Goal: Use online tool/utility

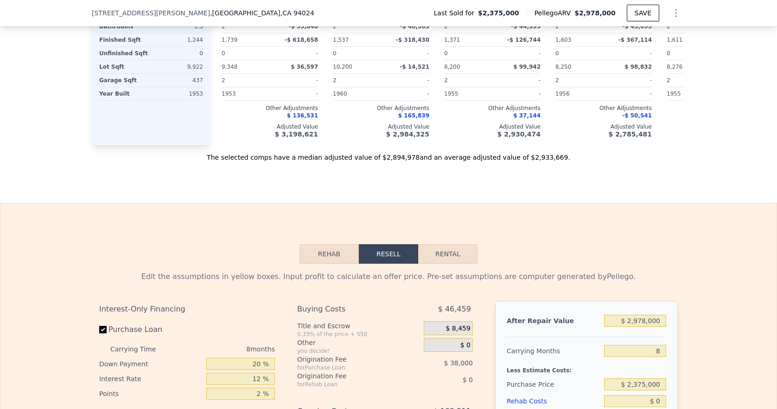
scroll to position [1211, 0]
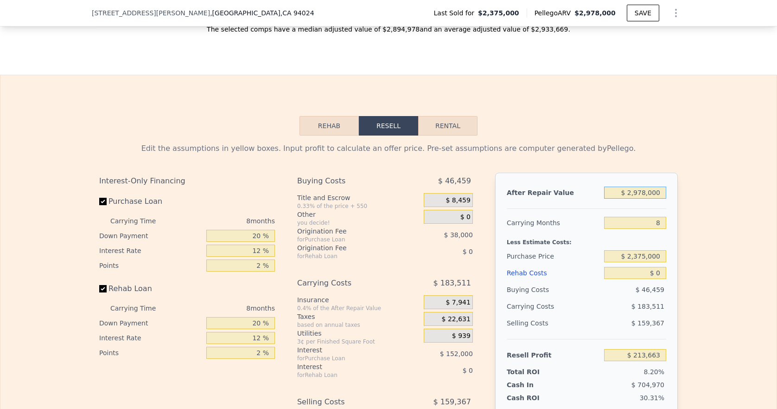
drag, startPoint x: 659, startPoint y: 209, endPoint x: 617, endPoint y: 209, distance: 41.3
click at [617, 199] on input "$ 2,978,000" at bounding box center [635, 192] width 62 height 12
type input "$ 3"
type input "-$ 2,597,576"
type input "$ 35"
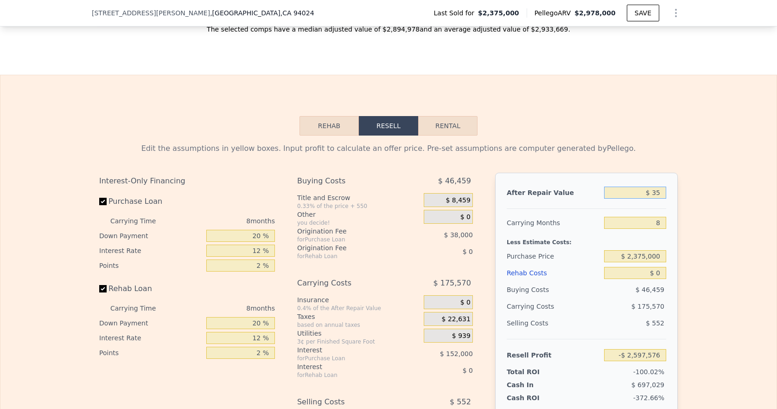
type input "-$ 2,597,546"
type input "$ 350"
type input "-$ 2,597,249"
type input "$ 3,500"
type input "-$ 2,594,276"
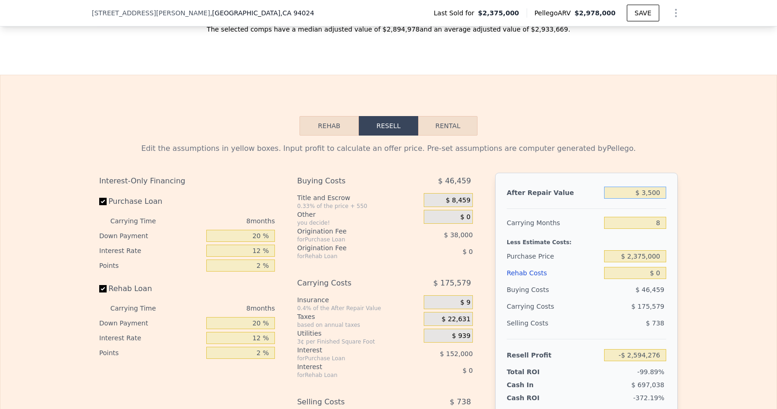
type input "$ 35,000"
type input "-$ 2,564,539"
type input "$ 350,000"
type input "-$ 2,267,178"
type input "$ 3,500,000"
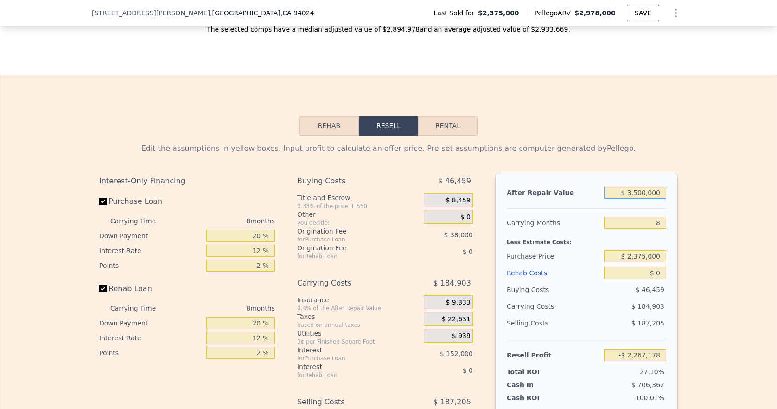
type input "$ 706,433"
type input "$ 3,500,000"
drag, startPoint x: 656, startPoint y: 237, endPoint x: 641, endPoint y: 236, distance: 14.9
click at [641, 229] on input "8" at bounding box center [635, 223] width 62 height 12
type input "24"
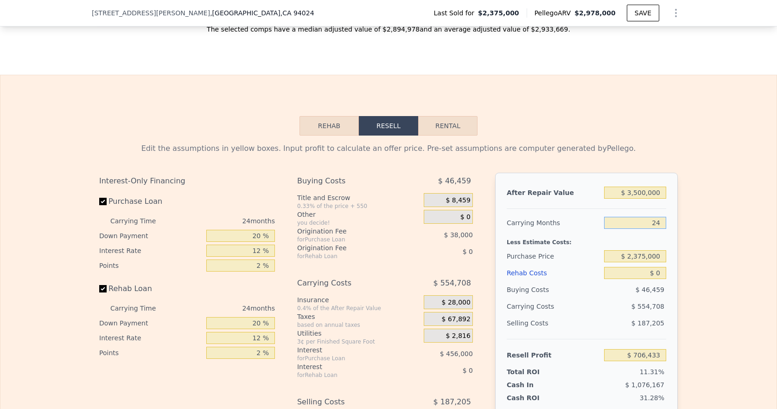
type input "$ 336,628"
type input "24"
drag, startPoint x: 661, startPoint y: 270, endPoint x: 617, endPoint y: 268, distance: 44.2
click at [617, 262] on input "$ 2,375,000" at bounding box center [635, 256] width 62 height 12
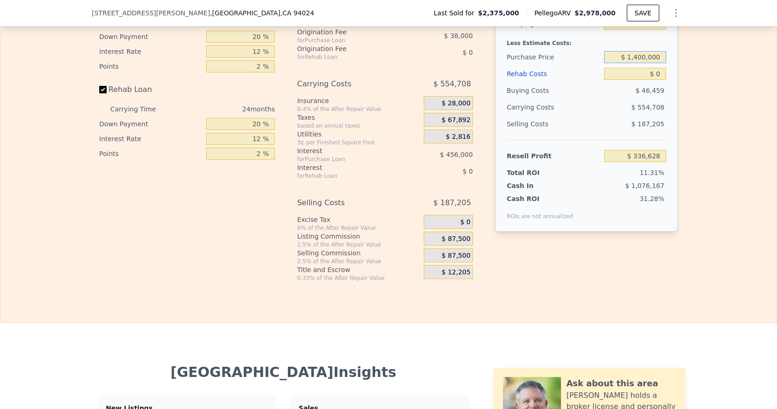
scroll to position [1389, 0]
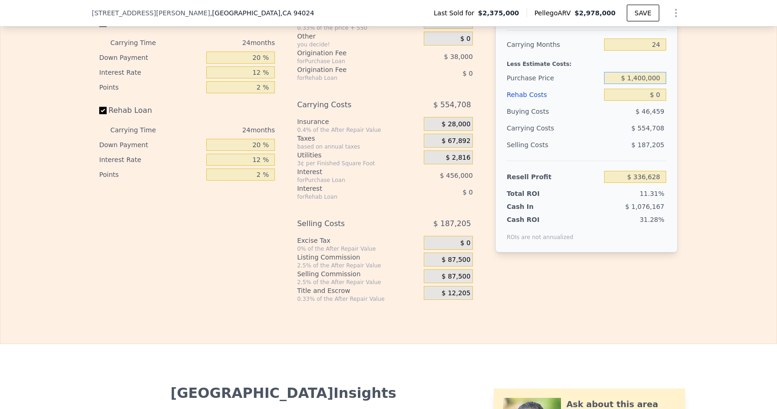
type input "$ 1,400,000"
type input "$ 1,517,675"
drag, startPoint x: 658, startPoint y: 107, endPoint x: 651, endPoint y: 108, distance: 7.4
click at [651, 101] on input "$ 0" at bounding box center [635, 95] width 62 height 12
type input "$ 8,000"
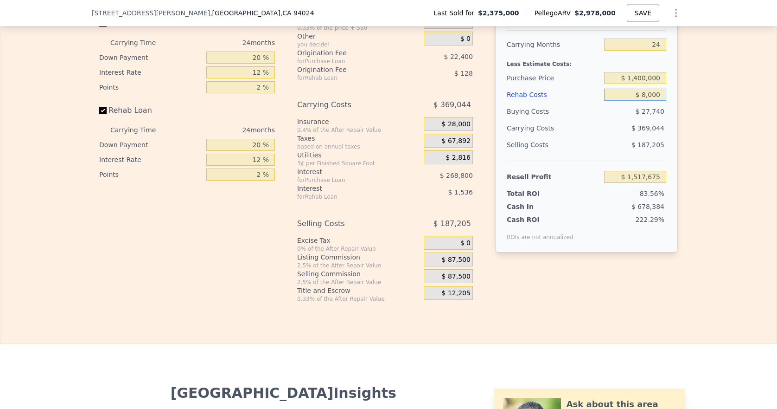
type input "$ 1,508,011"
type input "$ 80,000"
type input "$ 1,421,035"
type input "$ 800,000"
type input "$ 551,275"
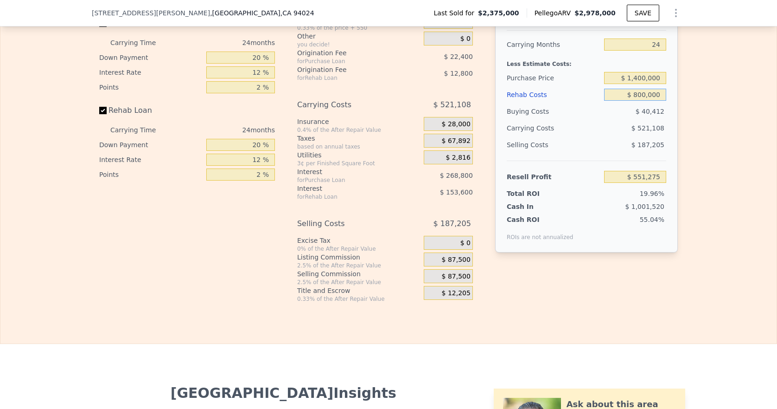
type input "$ 800,000"
click at [719, 132] on div "Edit the assumptions in yellow boxes. Input profit to calculate an offer price.…" at bounding box center [388, 129] width 776 height 345
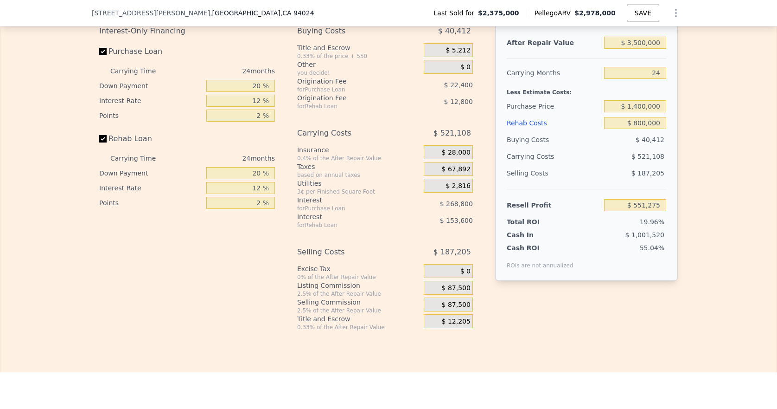
scroll to position [1349, 0]
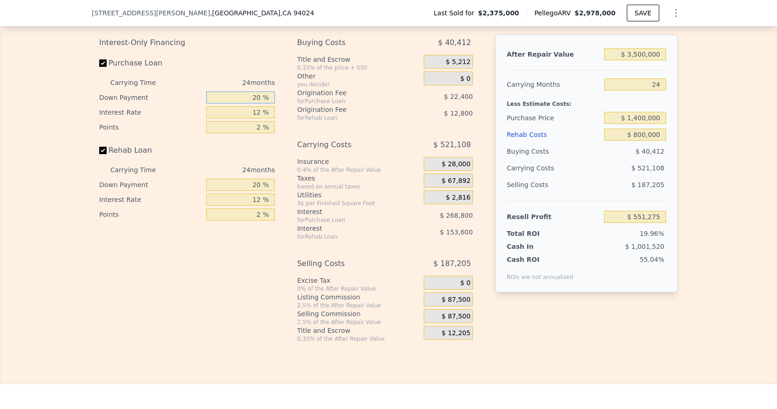
drag, startPoint x: 261, startPoint y: 112, endPoint x: 244, endPoint y: 113, distance: 16.7
click at [244, 103] on input "20 %" at bounding box center [240, 97] width 69 height 12
type input "1 %"
type input "$ 482,115"
type input "10 %"
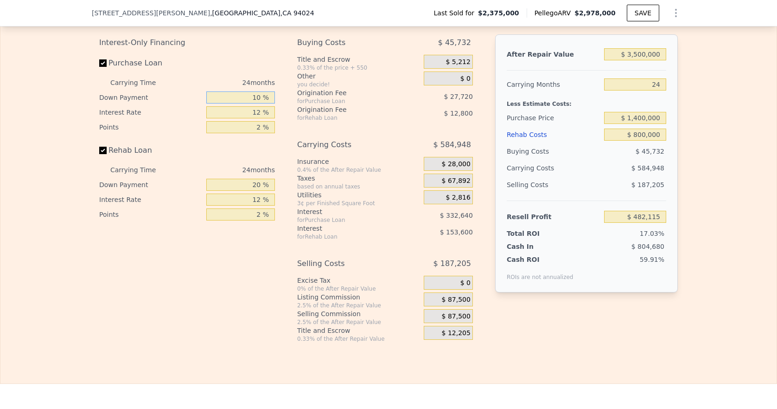
type input "$ 514,875"
type input "10 %"
drag, startPoint x: 256, startPoint y: 127, endPoint x: 242, endPoint y: 125, distance: 14.5
click at [242, 118] on input "12 %" at bounding box center [240, 112] width 69 height 12
type input "1 %"
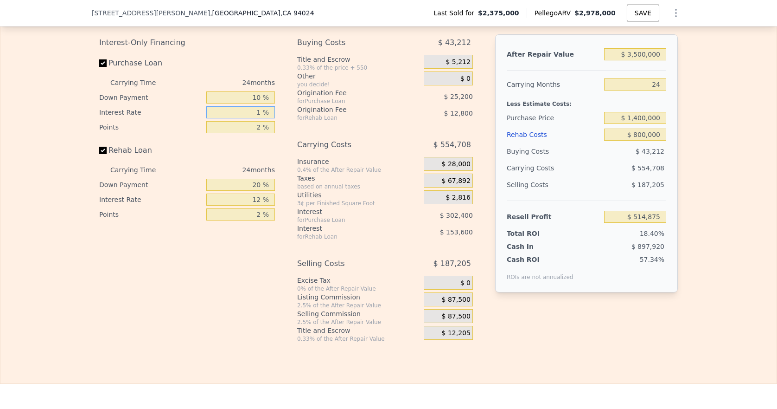
type input "$ 792,075"
type input "10 %"
type input "$ 565,275"
type input "10 %"
drag, startPoint x: 258, startPoint y: 140, endPoint x: 245, endPoint y: 144, distance: 13.2
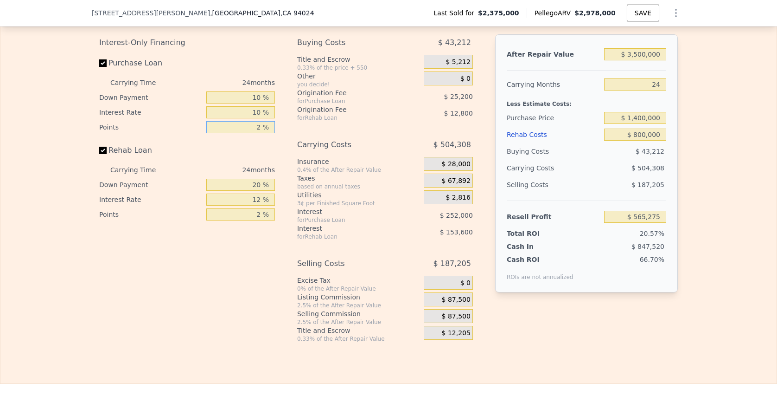
click at [245, 133] on input "2 %" at bounding box center [240, 127] width 69 height 12
type input "1 %"
type input "$ 577,875"
type input "1 %"
drag, startPoint x: 263, startPoint y: 199, endPoint x: 234, endPoint y: 201, distance: 29.8
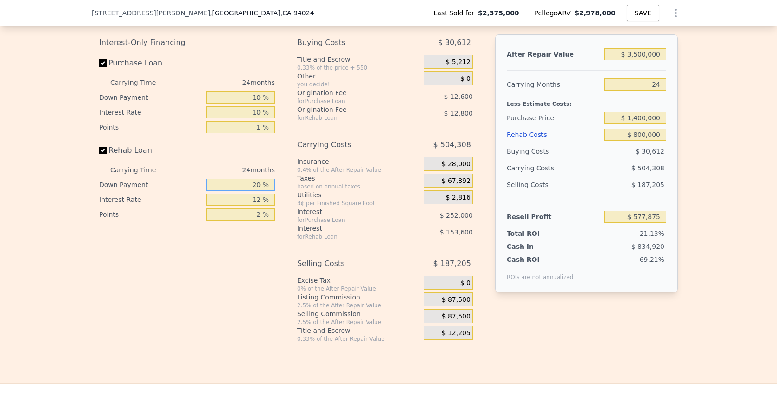
click at [234, 191] on input "20 %" at bounding box center [240, 185] width 69 height 12
type input "0 %"
type input "$ 536,275"
type input "0 %"
drag, startPoint x: 260, startPoint y: 214, endPoint x: 247, endPoint y: 214, distance: 13.0
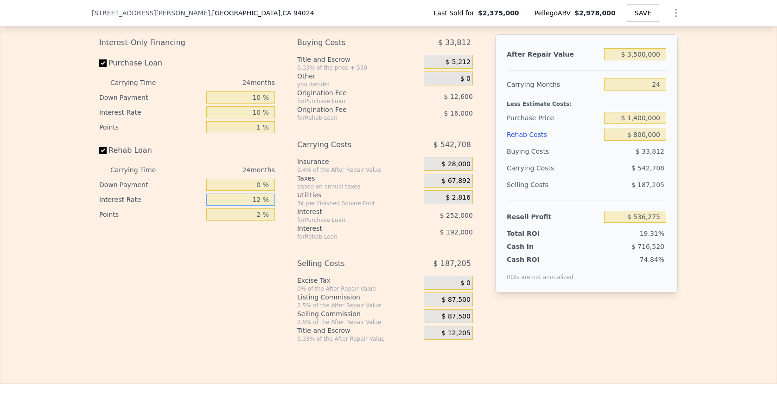
click at [245, 205] on input "12 %" at bounding box center [240, 199] width 69 height 12
type input "1 %"
type input "$ 712,267"
type input "10 %"
type input "$ 568,267"
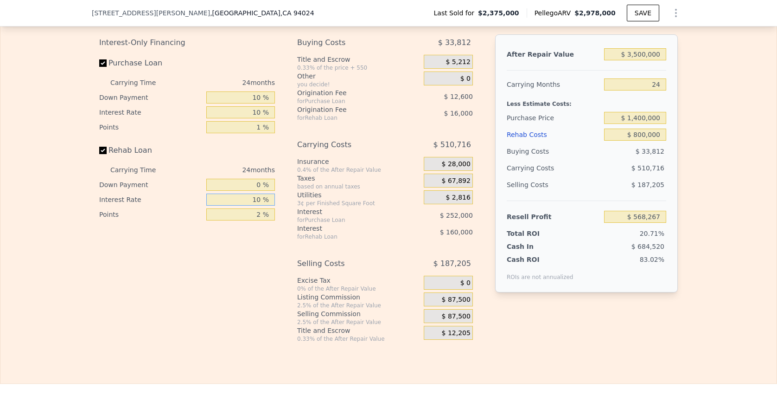
type input "10 %"
drag, startPoint x: 258, startPoint y: 224, endPoint x: 246, endPoint y: 228, distance: 12.5
click at [246, 220] on input "2 %" at bounding box center [240, 214] width 69 height 12
type input "0 %"
type input "$ 584,267"
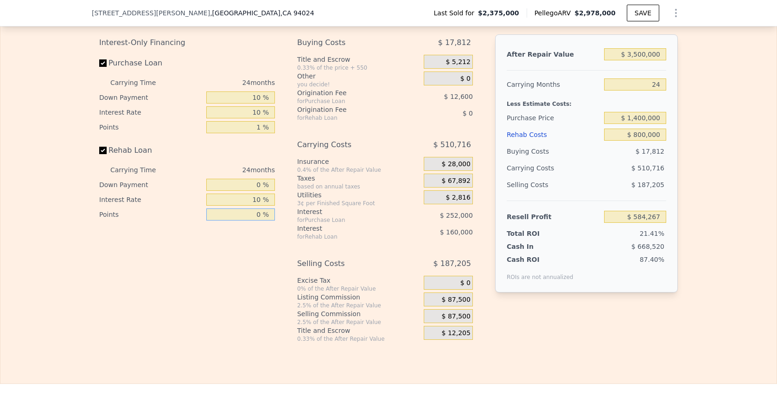
type input "0 %"
drag, startPoint x: 659, startPoint y: 97, endPoint x: 634, endPoint y: 99, distance: 25.5
click at [631, 90] on input "24" at bounding box center [635, 84] width 62 height 12
type input "3"
type input "$ 1,031,143"
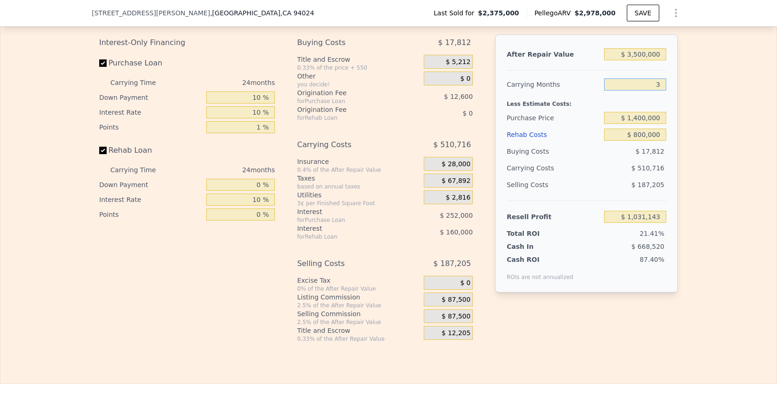
type input "36"
type input "$ 328,909"
type input "36"
click at [725, 155] on div "Edit the assumptions in yellow boxes. Input profit to calculate an offer price.…" at bounding box center [388, 169] width 776 height 345
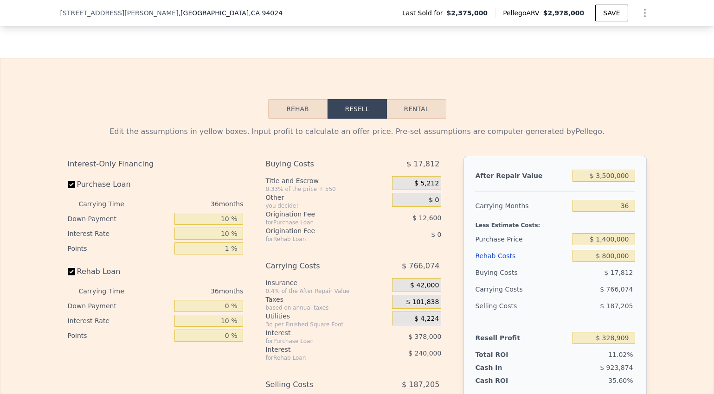
scroll to position [1229, 0]
type input "$ 2,978,000"
type input "8"
type input "$ 0"
type input "$ 213,663"
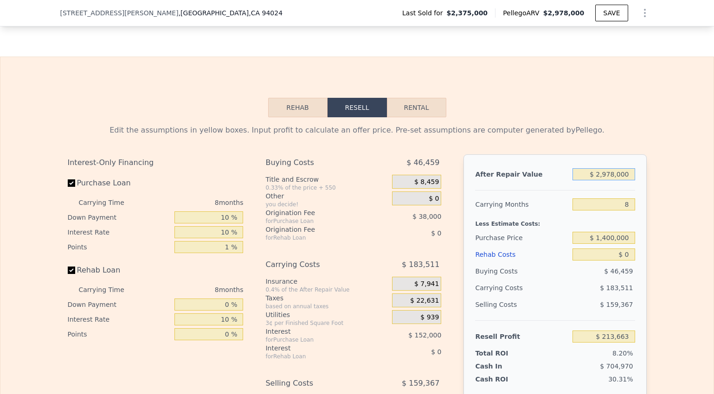
drag, startPoint x: 630, startPoint y: 186, endPoint x: 594, endPoint y: 190, distance: 35.9
click at [590, 180] on input "$ 2,978,000" at bounding box center [603, 174] width 62 height 12
drag, startPoint x: 629, startPoint y: 191, endPoint x: 561, endPoint y: 180, distance: 68.6
click at [563, 180] on div "After Repair Value $ 2,978,000" at bounding box center [555, 174] width 160 height 17
type input "$ 3"
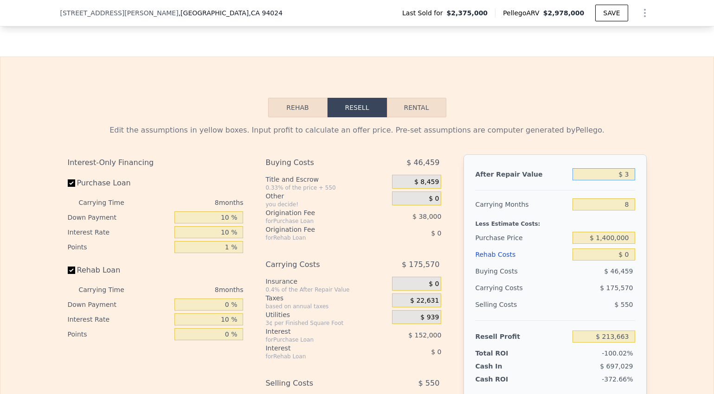
type input "-$ 2,597,576"
type input "$ 30"
type input "-$ 2,597,551"
type input "$ 300"
type input "-$ 2,597,297"
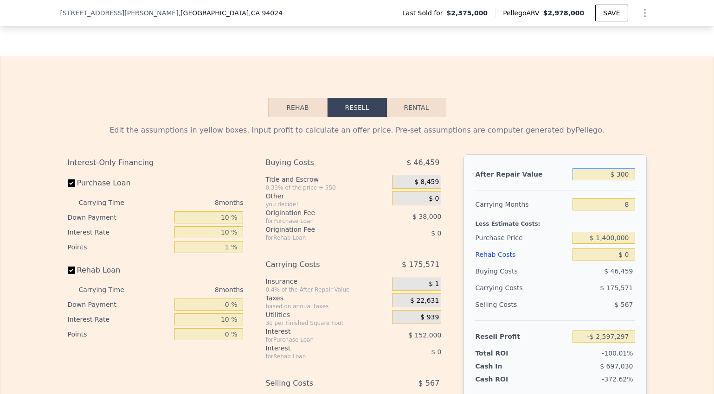
type input "$ 3,000"
type input "-$ 2,594,747"
type input "$ 30,000"
type input "-$ 2,569,259"
type input "$ 300,000"
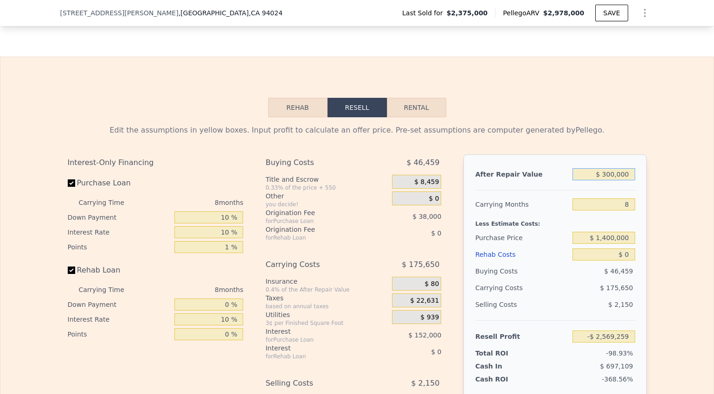
type input "-$ 2,314,378"
type input "$ 3,000,000"
type input "$ 234,431"
type input "$ 3,000,000"
drag, startPoint x: 631, startPoint y: 220, endPoint x: 613, endPoint y: 218, distance: 17.7
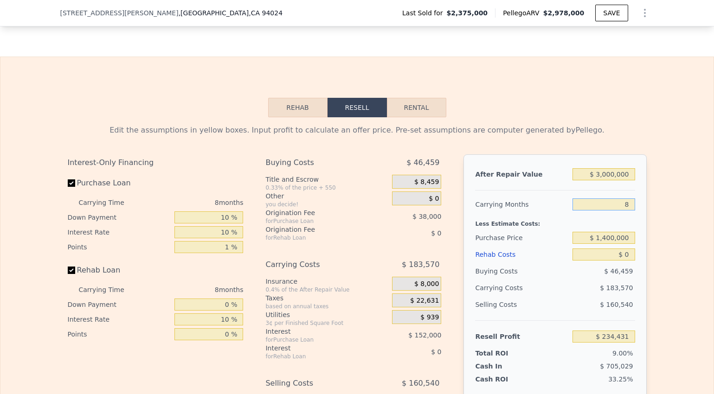
click at [614, 218] on div "After Repair Value $ 3,000,000 Carrying Months 8 Less Estimate Costs: Purchase …" at bounding box center [554, 283] width 183 height 258
type input "1"
type input "$ 395,055"
type input "1"
drag, startPoint x: 627, startPoint y: 255, endPoint x: 585, endPoint y: 252, distance: 41.8
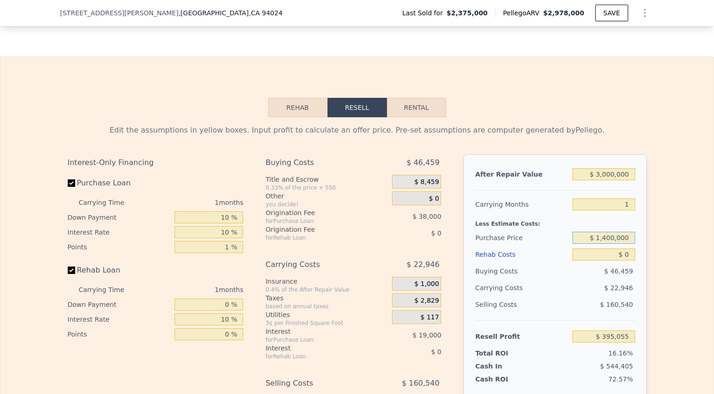
click at [585, 244] on input "$ 1,400,000" at bounding box center [603, 238] width 62 height 12
type input "$ 2,750,000"
type input "$ 9,806"
click at [611, 244] on input "$ 2,750,000" at bounding box center [603, 238] width 62 height 12
type input "$ 2,750,000"
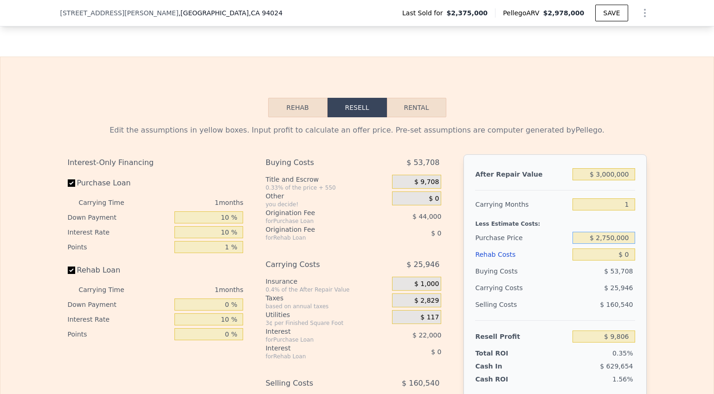
type input "$ 2,978,000"
type input "8"
type input "$ 2,750,000"
type input "$ 213,663"
drag, startPoint x: 626, startPoint y: 253, endPoint x: 557, endPoint y: 249, distance: 69.7
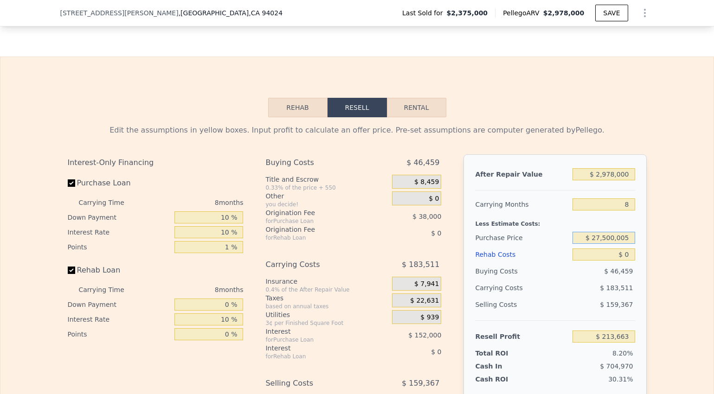
click at [557, 246] on div "Purchase Price $ 27,500,005" at bounding box center [555, 238] width 160 height 17
type input "$ 2,725,000"
type input "-$ 165,502"
drag, startPoint x: 628, startPoint y: 270, endPoint x: 620, endPoint y: 269, distance: 7.6
click at [620, 261] on input "$ 0" at bounding box center [603, 255] width 62 height 12
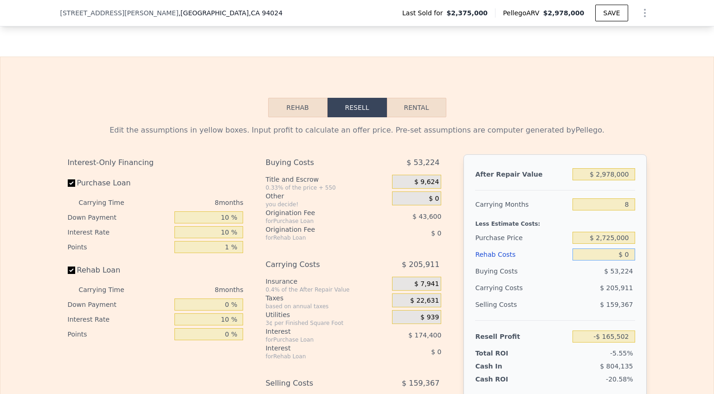
type input "$ 10"
type input "-$ 165,512"
type input "$ 100"
type input "-$ 165,612"
type input "$ 1,000"
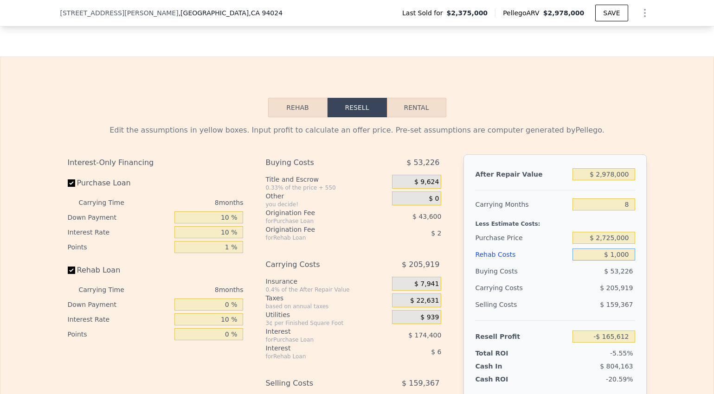
type input "-$ 166,582"
type input "$ 10,000"
type input "-$ 176,302"
type input "$ 10,000"
click at [642, 249] on div "After Repair Value $ 2,978,000 Carrying Months 8 Less Estimate Costs: Purchase …" at bounding box center [554, 283] width 183 height 258
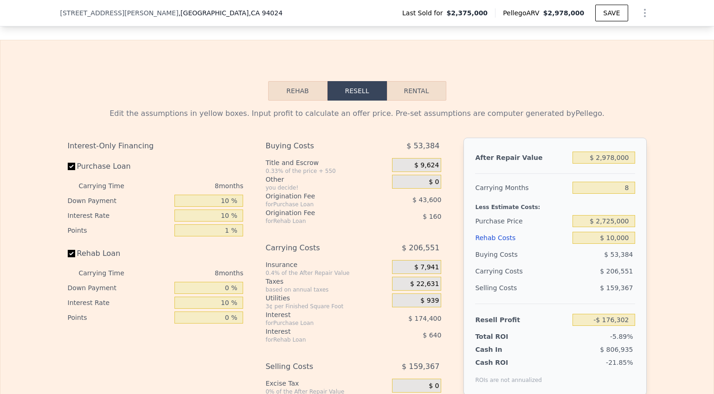
scroll to position [1307, 0]
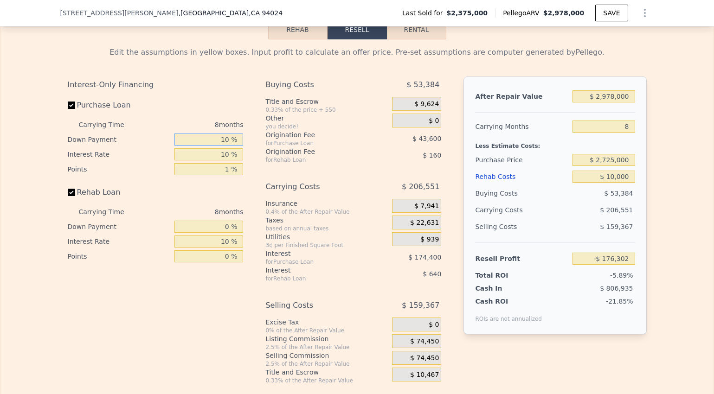
drag, startPoint x: 228, startPoint y: 156, endPoint x: 207, endPoint y: 154, distance: 21.0
click at [207, 146] on input "10 %" at bounding box center [208, 140] width 69 height 12
drag, startPoint x: 614, startPoint y: 141, endPoint x: 603, endPoint y: 141, distance: 11.2
click at [603, 133] on input "8" at bounding box center [603, 127] width 62 height 12
type input "1"
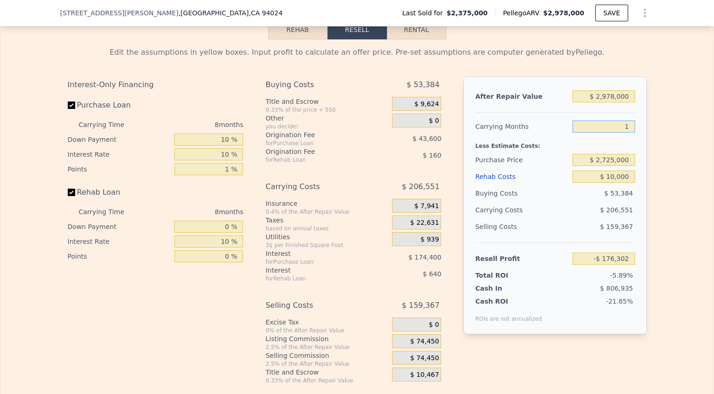
type input "$ 4,430"
type input "1"
drag, startPoint x: 628, startPoint y: 106, endPoint x: 629, endPoint y: 112, distance: 5.6
click at [628, 103] on input "$ 2,978,000" at bounding box center [603, 96] width 62 height 12
drag, startPoint x: 629, startPoint y: 111, endPoint x: 553, endPoint y: 109, distance: 75.7
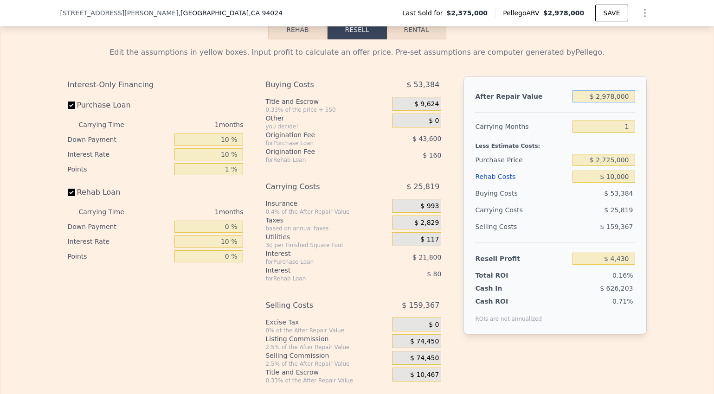
click at [553, 105] on div "After Repair Value $ 2,978,000" at bounding box center [555, 96] width 160 height 17
type input "$ 3"
type input "-$ 2,813,757"
type input "$ 30"
type input "-$ 2,813,732"
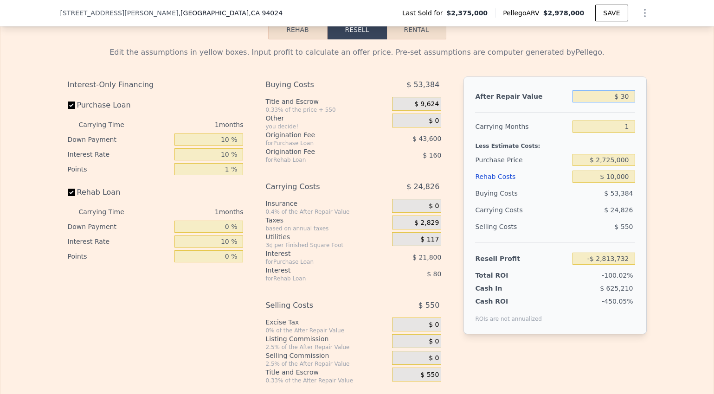
type input "$ 300"
type input "-$ 2,813,477"
type input "$ 3,000"
type input "-$ 2,810,921"
type input "$ 30,000"
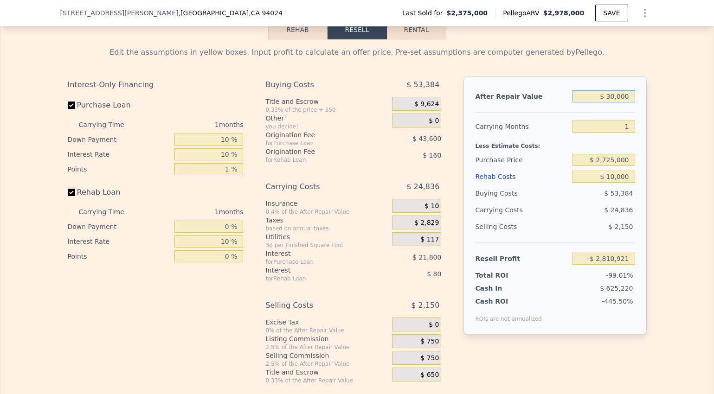
type input "-$ 2,785,370"
type input "$ 300,000"
type input "-$ 2,529,859"
type input "$ 3,000,000"
type input "$ 25,250"
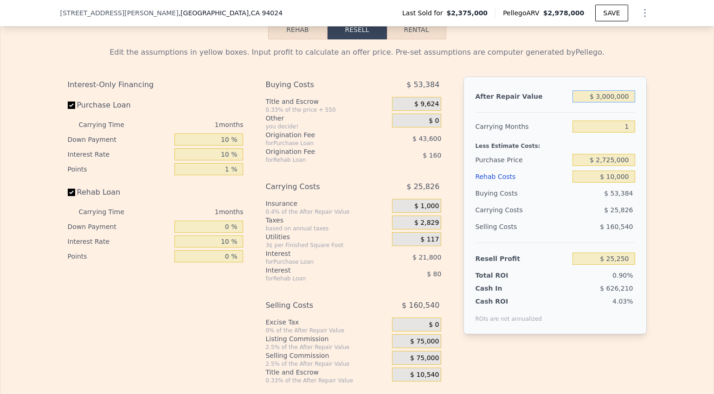
type input "$ 3,000,000"
drag, startPoint x: 227, startPoint y: 168, endPoint x: 216, endPoint y: 170, distance: 10.9
click at [215, 160] on input "10 %" at bounding box center [208, 154] width 69 height 12
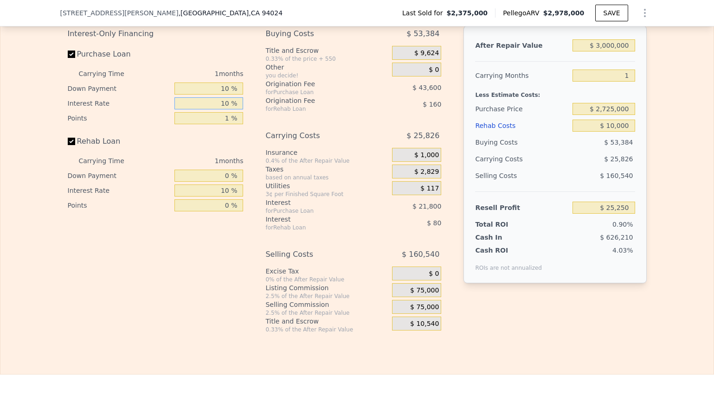
scroll to position [1377, 0]
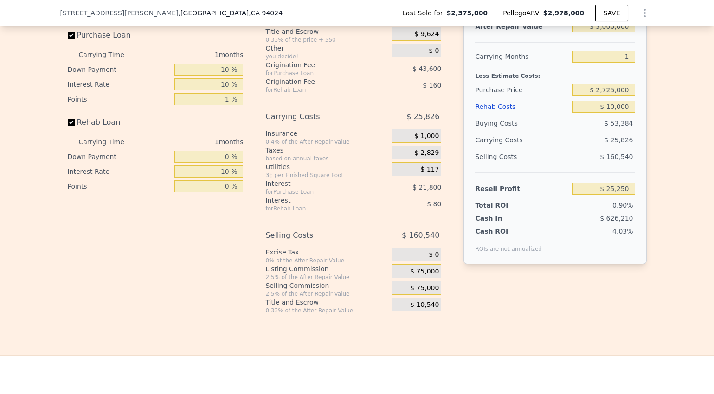
click at [427, 276] on span "$ 75,000" at bounding box center [424, 272] width 29 height 8
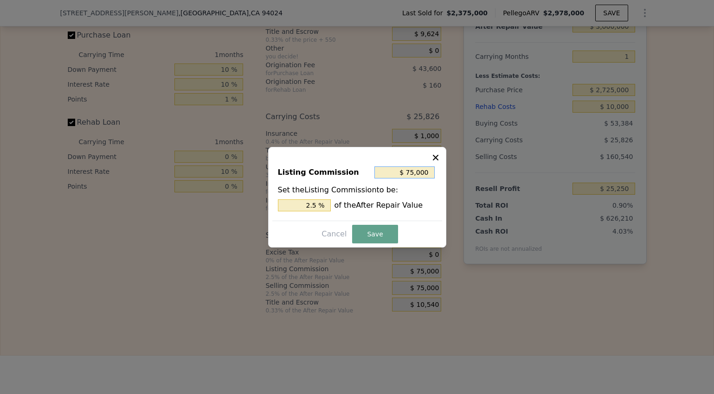
drag, startPoint x: 428, startPoint y: 171, endPoint x: 383, endPoint y: 173, distance: 44.6
click at [383, 173] on input "$ 75,000" at bounding box center [404, 173] width 60 height 12
type input "$ 0"
type input "0 %"
type input "$ 0"
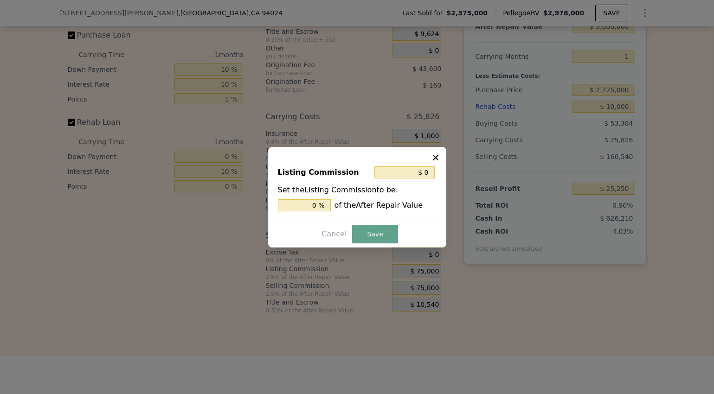
drag, startPoint x: 392, startPoint y: 234, endPoint x: 414, endPoint y: 259, distance: 32.6
click at [392, 234] on button "Save" at bounding box center [374, 234] width 45 height 19
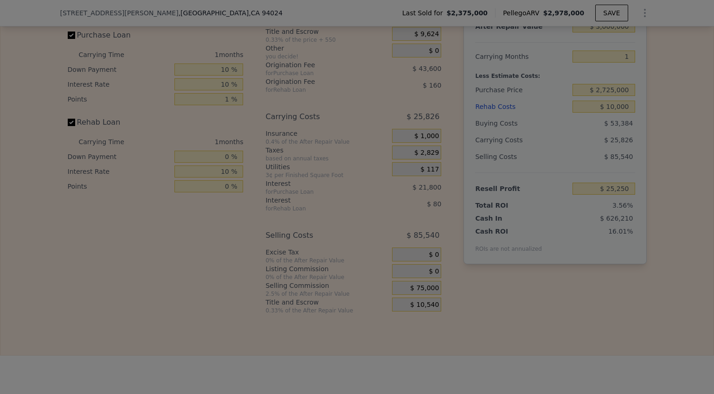
type input "$ 100,250"
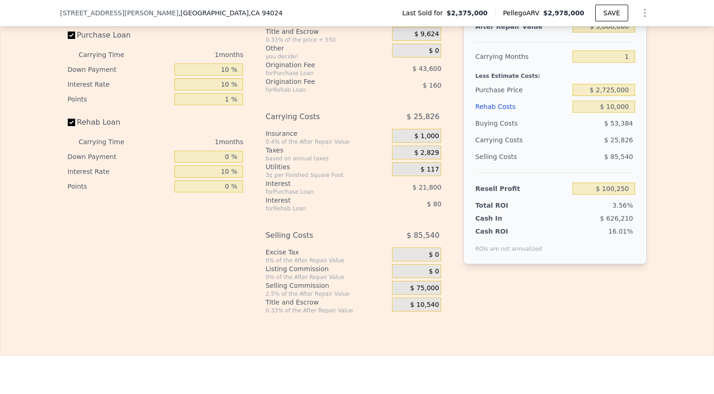
click at [434, 293] on span "$ 75,000" at bounding box center [424, 288] width 29 height 8
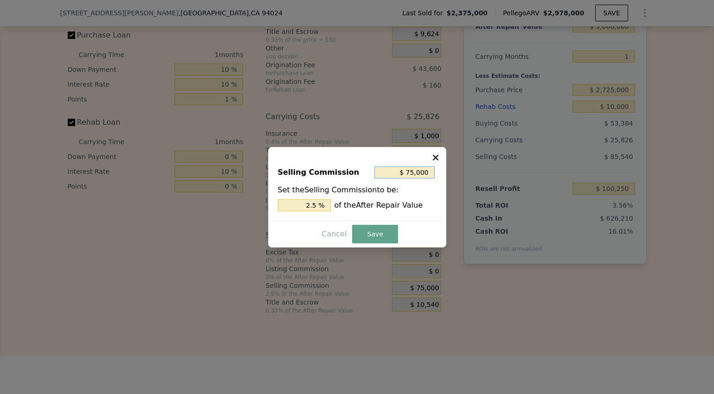
drag, startPoint x: 427, startPoint y: 173, endPoint x: 400, endPoint y: 197, distance: 35.8
click at [393, 173] on input "$ 75,000" at bounding box center [404, 173] width 60 height 12
type input "$ 0"
type input "0 %"
type input "$ 0"
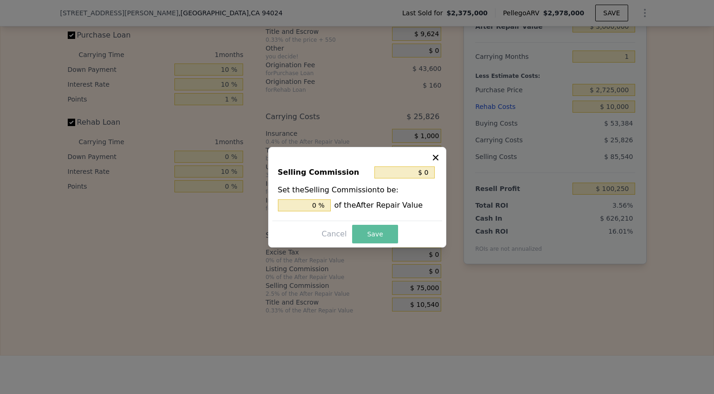
click at [378, 240] on button "Save" at bounding box center [374, 234] width 45 height 19
type input "$ 175,250"
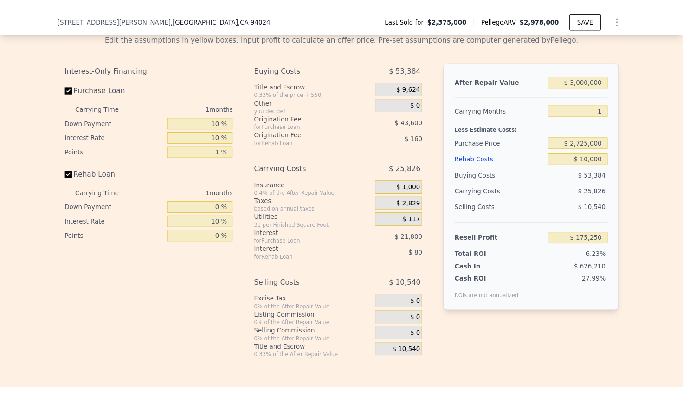
scroll to position [1327, 0]
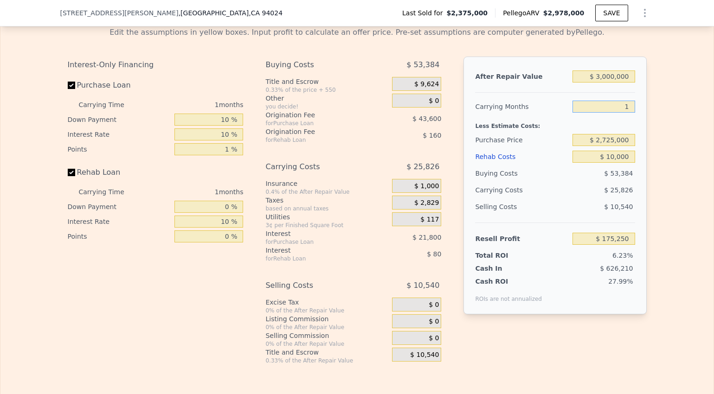
drag, startPoint x: 629, startPoint y: 119, endPoint x: 618, endPoint y: 119, distance: 11.1
click at [618, 113] on input "1" at bounding box center [603, 107] width 62 height 12
type input "2"
type input "$ 149,423"
type input "2"
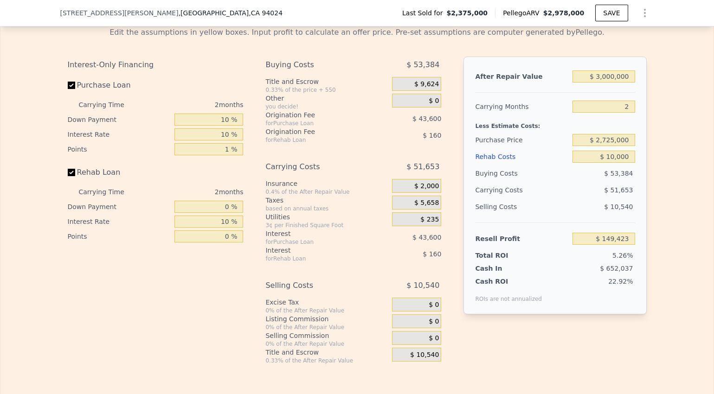
click at [678, 175] on div "Edit the assumptions in yellow boxes. Input profit to calculate an offer price.…" at bounding box center [356, 191] width 713 height 345
